Goal: Task Accomplishment & Management: Use online tool/utility

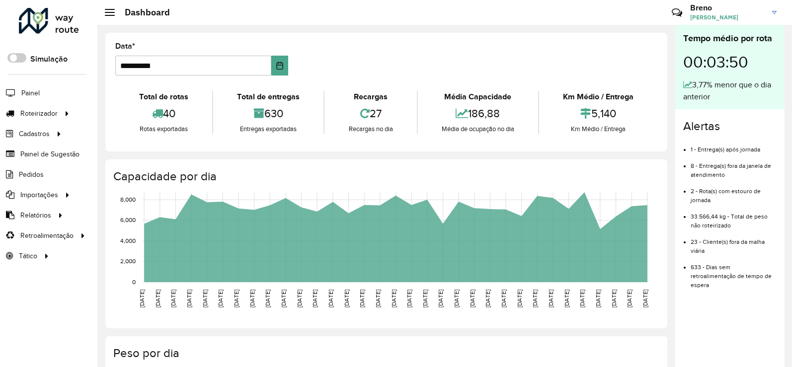
click at [0, 0] on link "Entregas" at bounding box center [0, 0] width 0 height 0
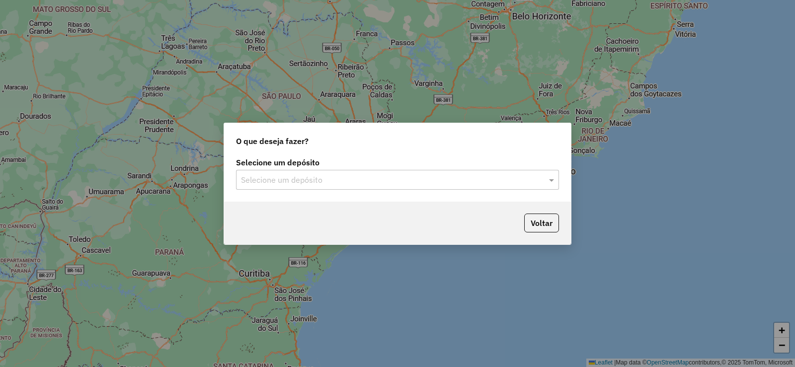
click at [408, 171] on div "Selecione um depósito" at bounding box center [397, 180] width 323 height 20
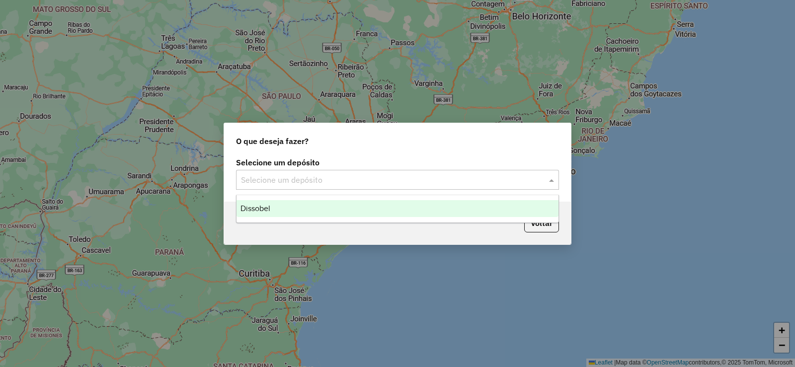
click at [395, 216] on div "Dissobel" at bounding box center [397, 208] width 322 height 17
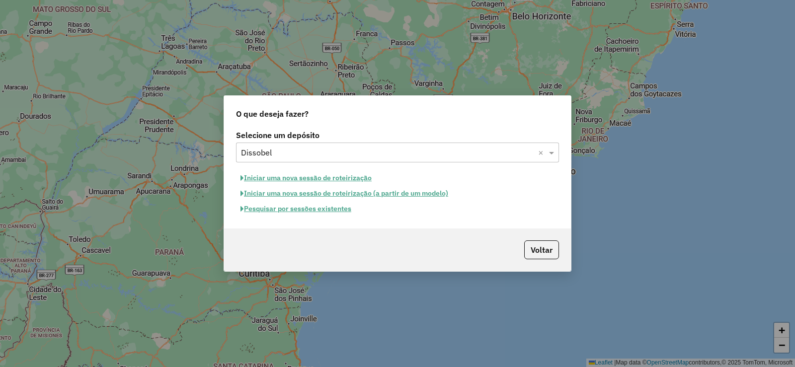
click at [332, 208] on button "Pesquisar por sessões existentes" at bounding box center [296, 208] width 120 height 15
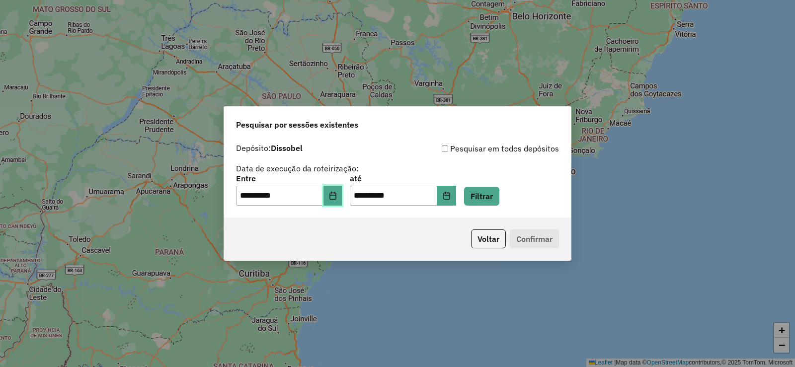
click at [336, 196] on icon "Choose Date" at bounding box center [333, 196] width 8 height 8
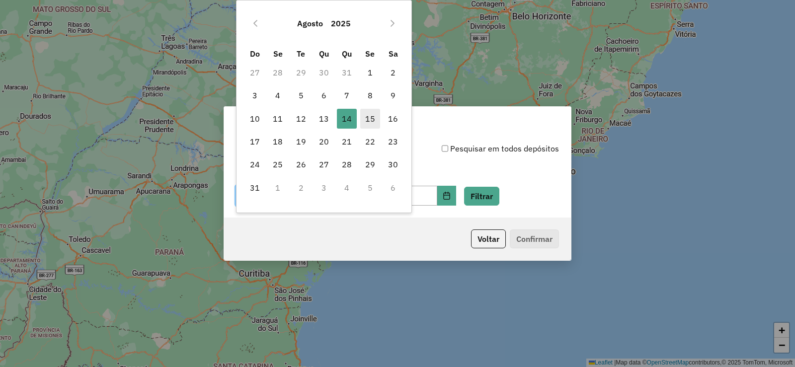
click at [362, 116] on span "15" at bounding box center [370, 119] width 20 height 20
type input "**********"
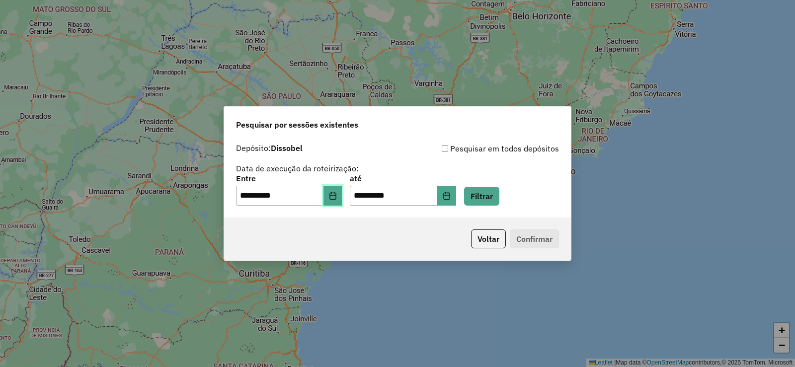
click at [342, 191] on button "Choose Date" at bounding box center [332, 196] width 19 height 20
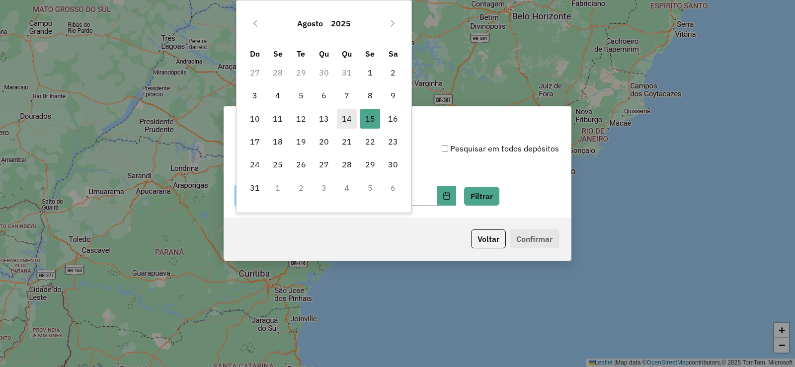
click at [344, 120] on span "14" at bounding box center [347, 119] width 20 height 20
type input "**********"
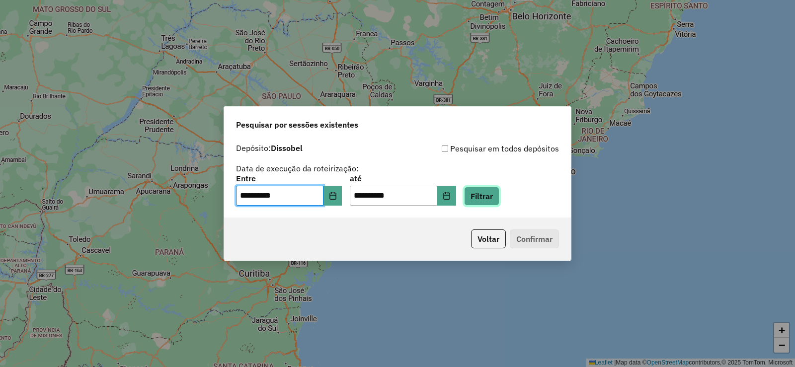
click at [494, 189] on button "Filtrar" at bounding box center [481, 196] width 35 height 19
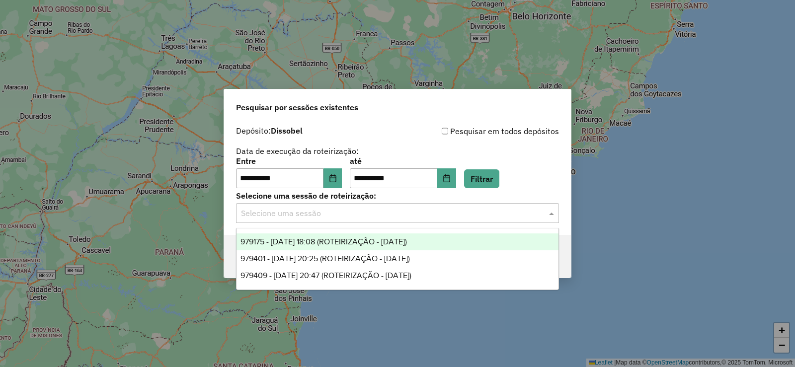
click at [320, 214] on input "text" at bounding box center [387, 214] width 293 height 12
click at [364, 245] on span "979175 - [DATE] 18:08 (ROTEIRIZAÇÃO - [DATE])" at bounding box center [323, 241] width 166 height 8
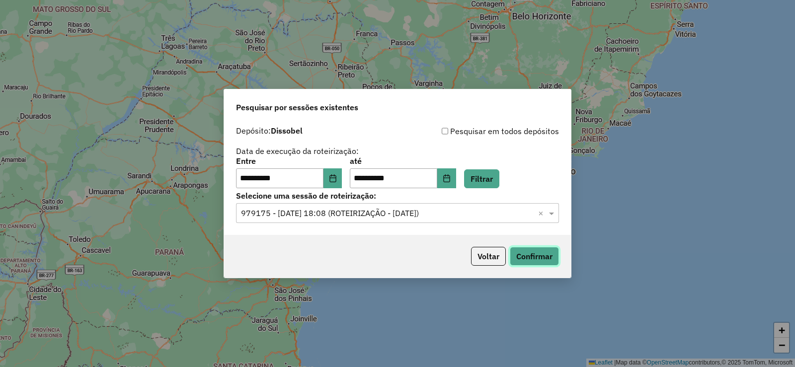
click at [546, 256] on button "Confirmar" at bounding box center [534, 256] width 49 height 19
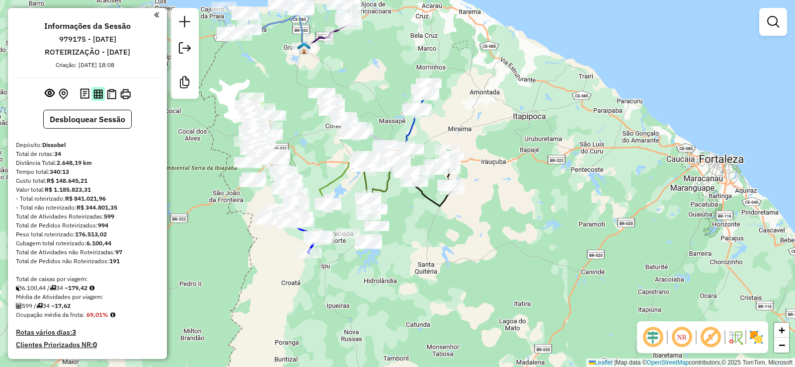
click at [100, 95] on img at bounding box center [97, 93] width 9 height 9
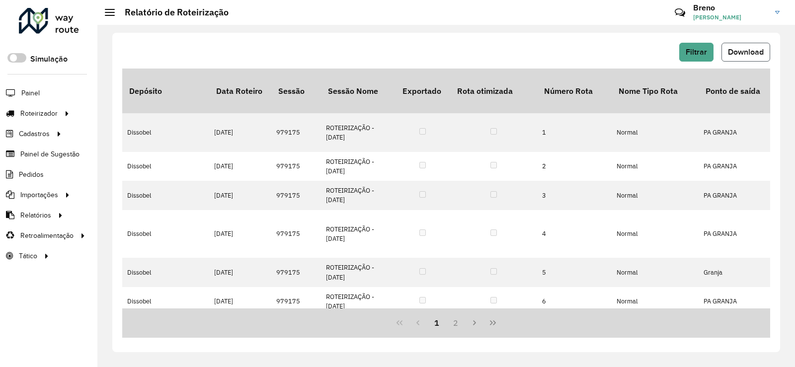
click at [741, 53] on span "Download" at bounding box center [746, 52] width 36 height 8
